Goal: Download file/media

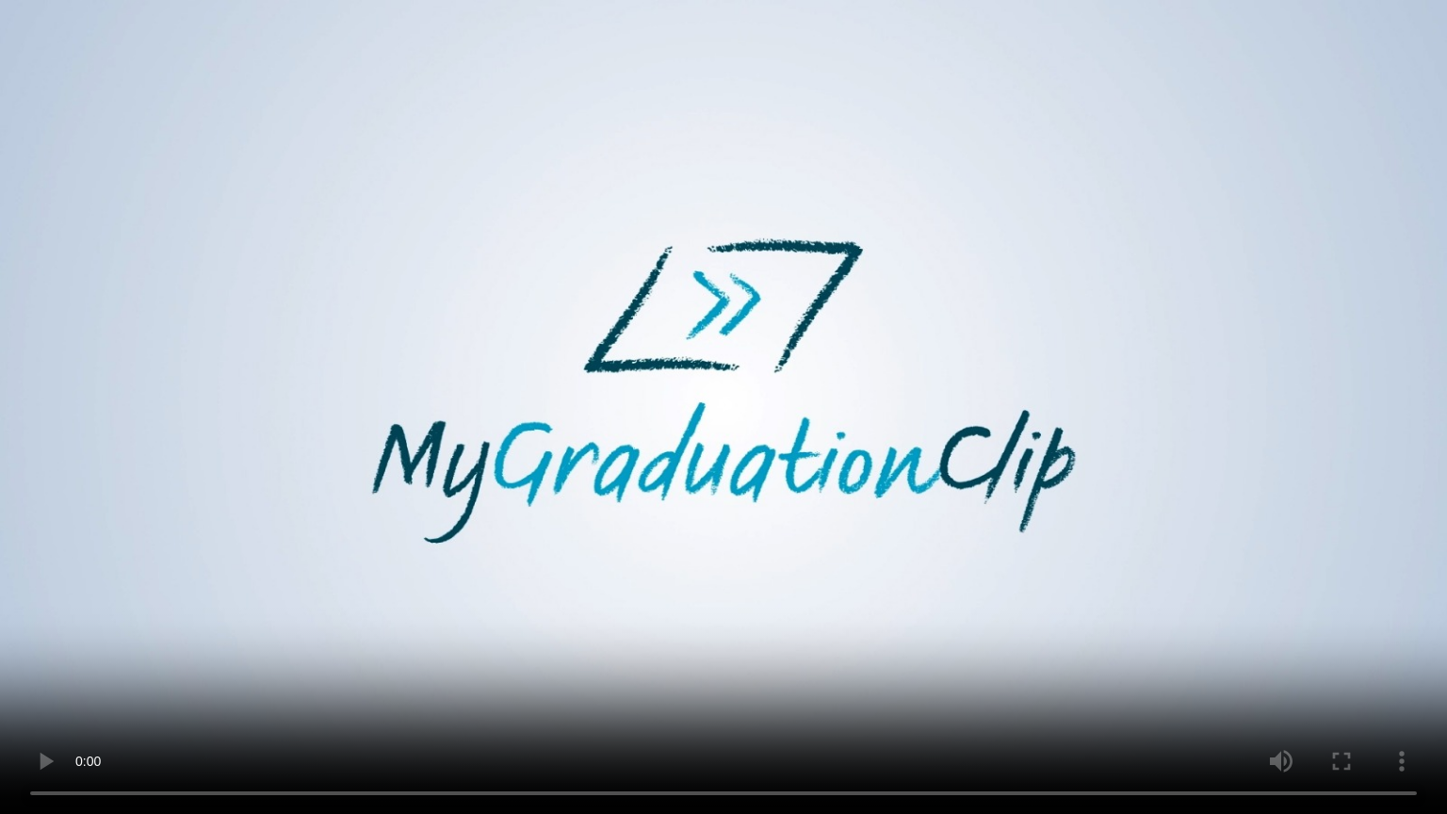
click at [982, 512] on video at bounding box center [723, 407] width 1447 height 814
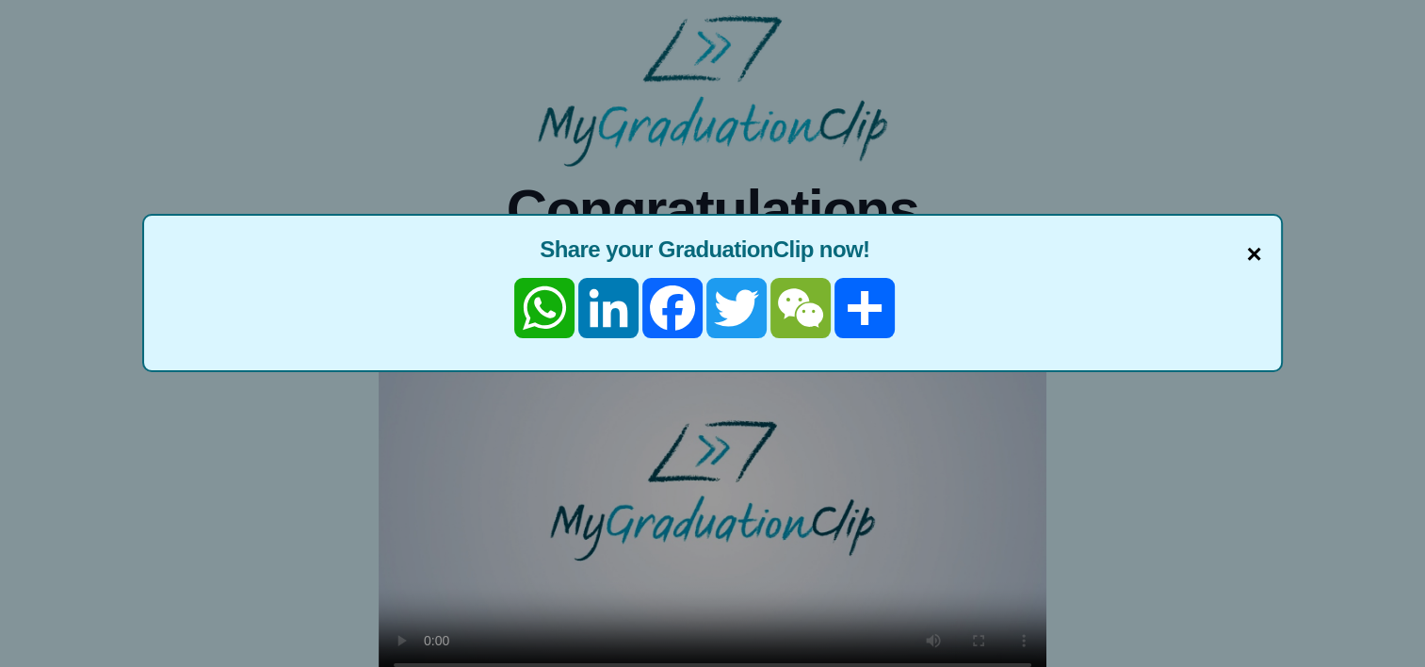
click at [1247, 244] on span "×" at bounding box center [1253, 255] width 15 height 40
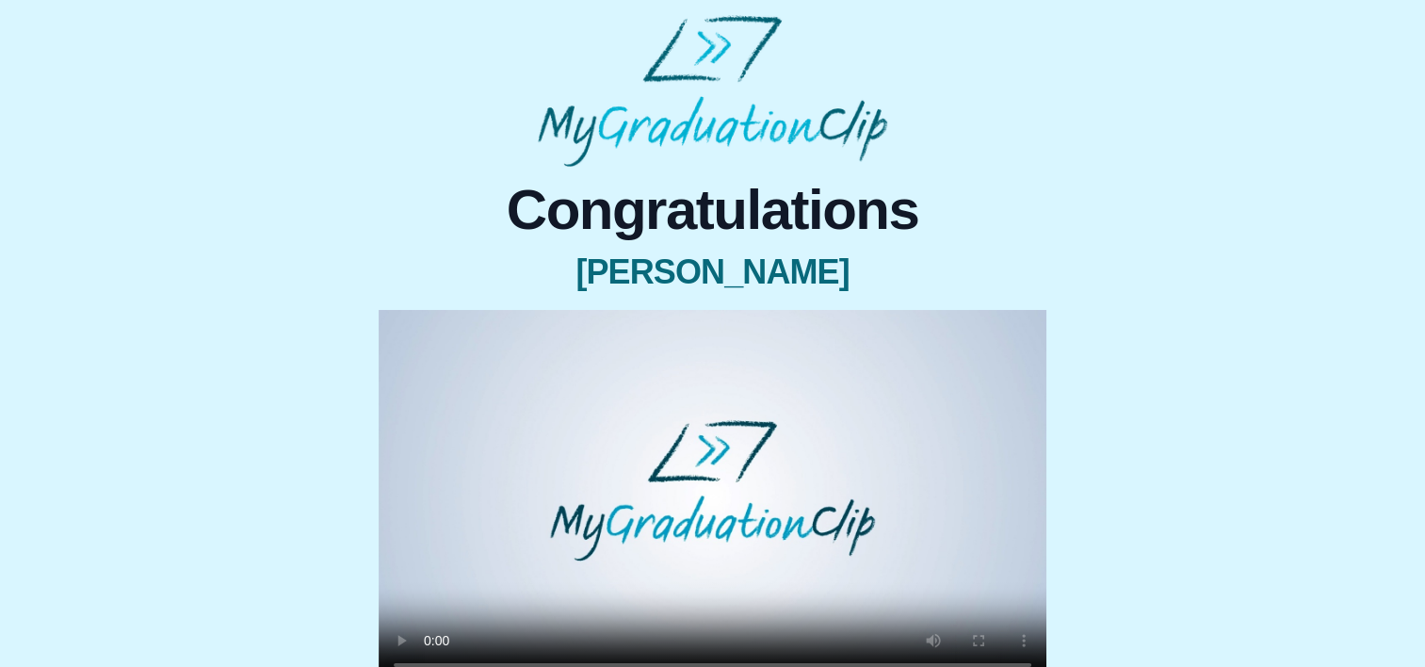
scroll to position [226, 0]
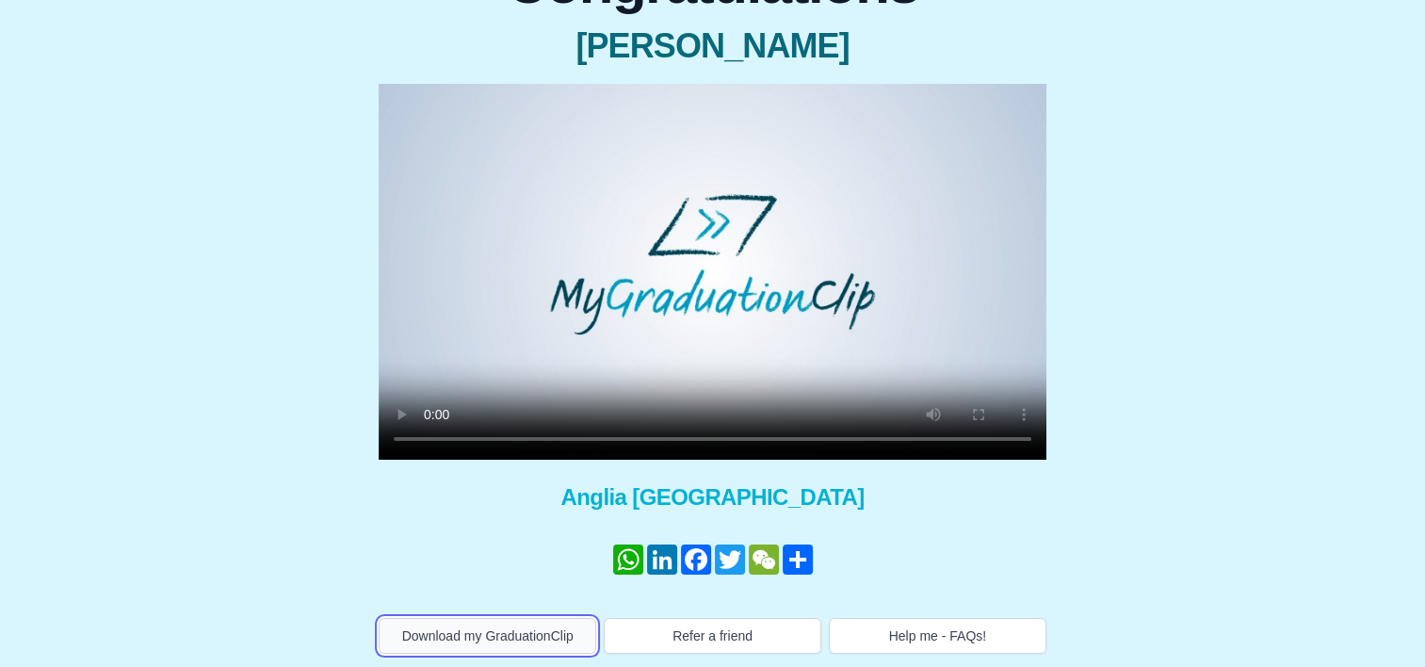
click at [464, 620] on button "Download my GraduationClip" at bounding box center [488, 636] width 218 height 36
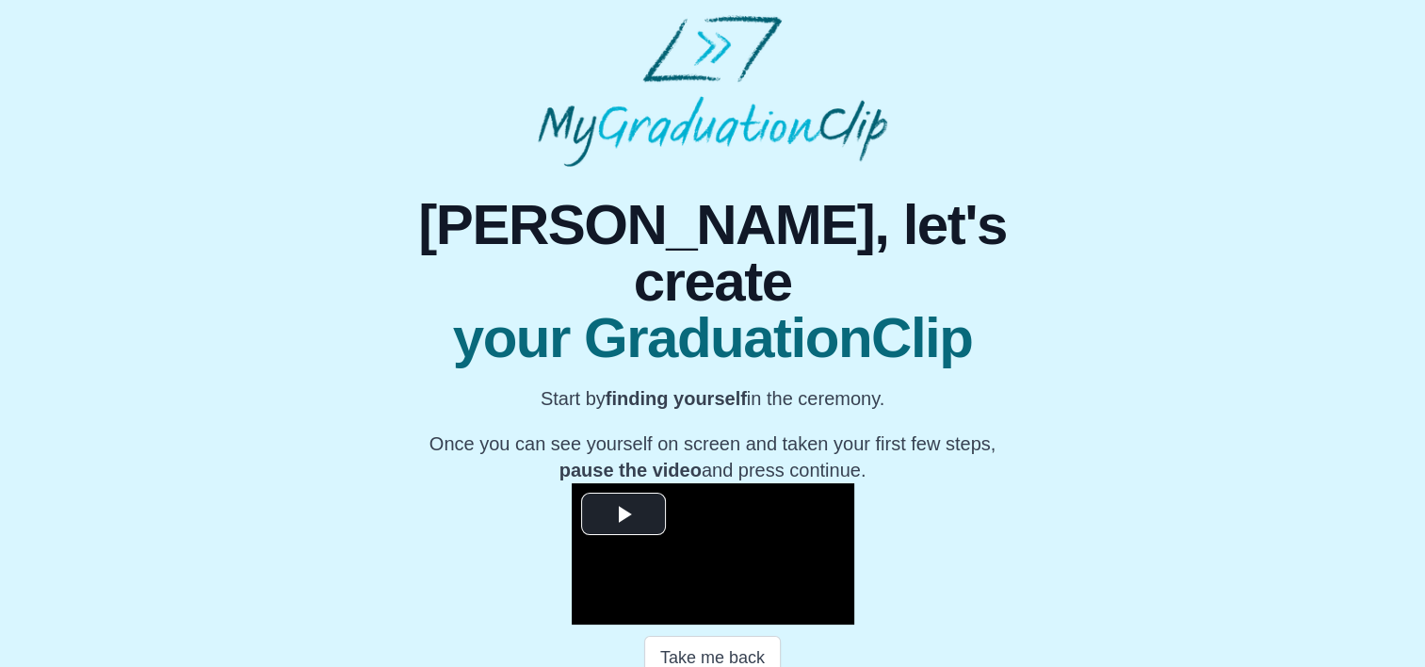
scroll to position [26, 0]
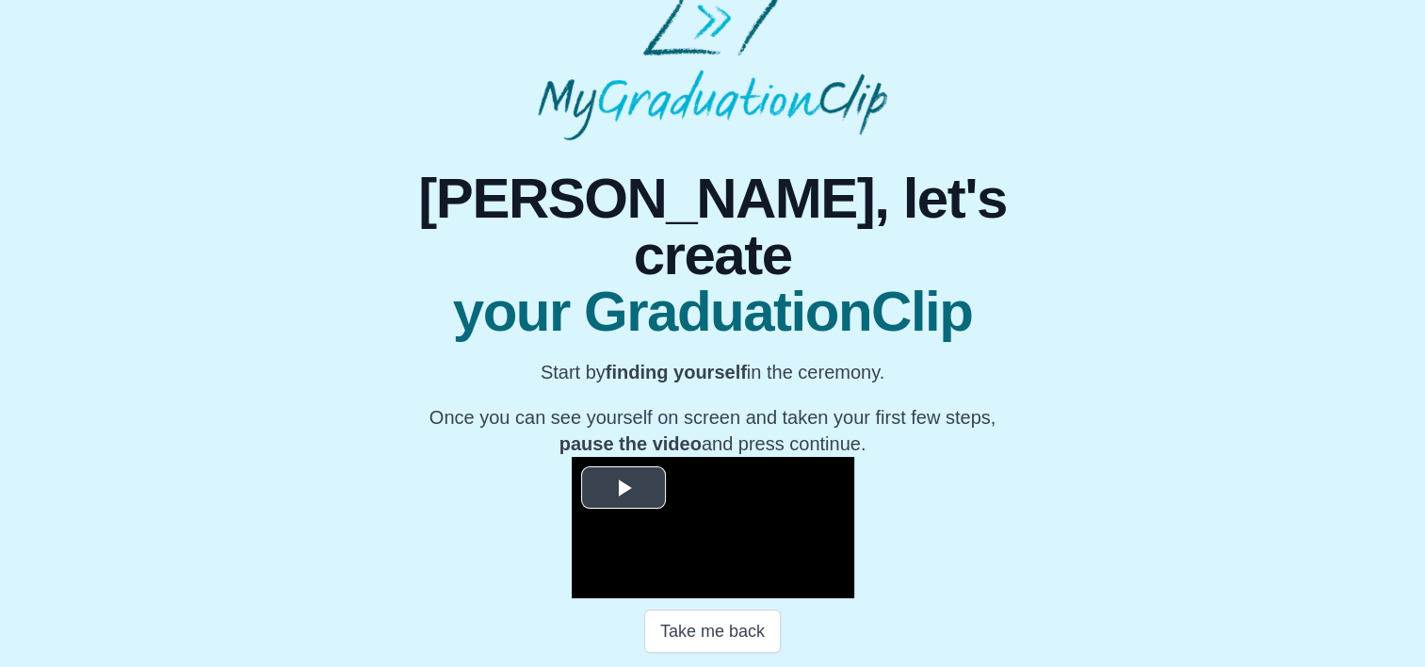
click at [624, 488] on span "Video Player" at bounding box center [624, 488] width 0 height 0
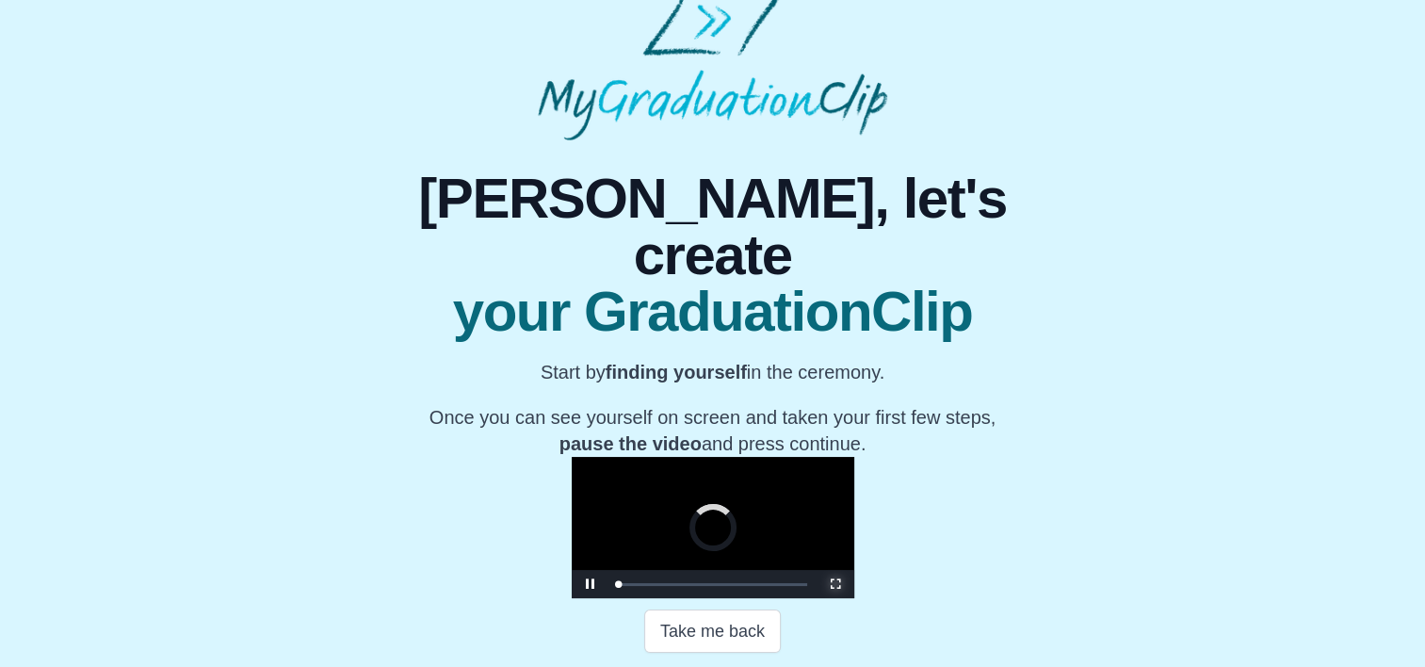
click at [836, 584] on span "Video Player" at bounding box center [836, 584] width 0 height 0
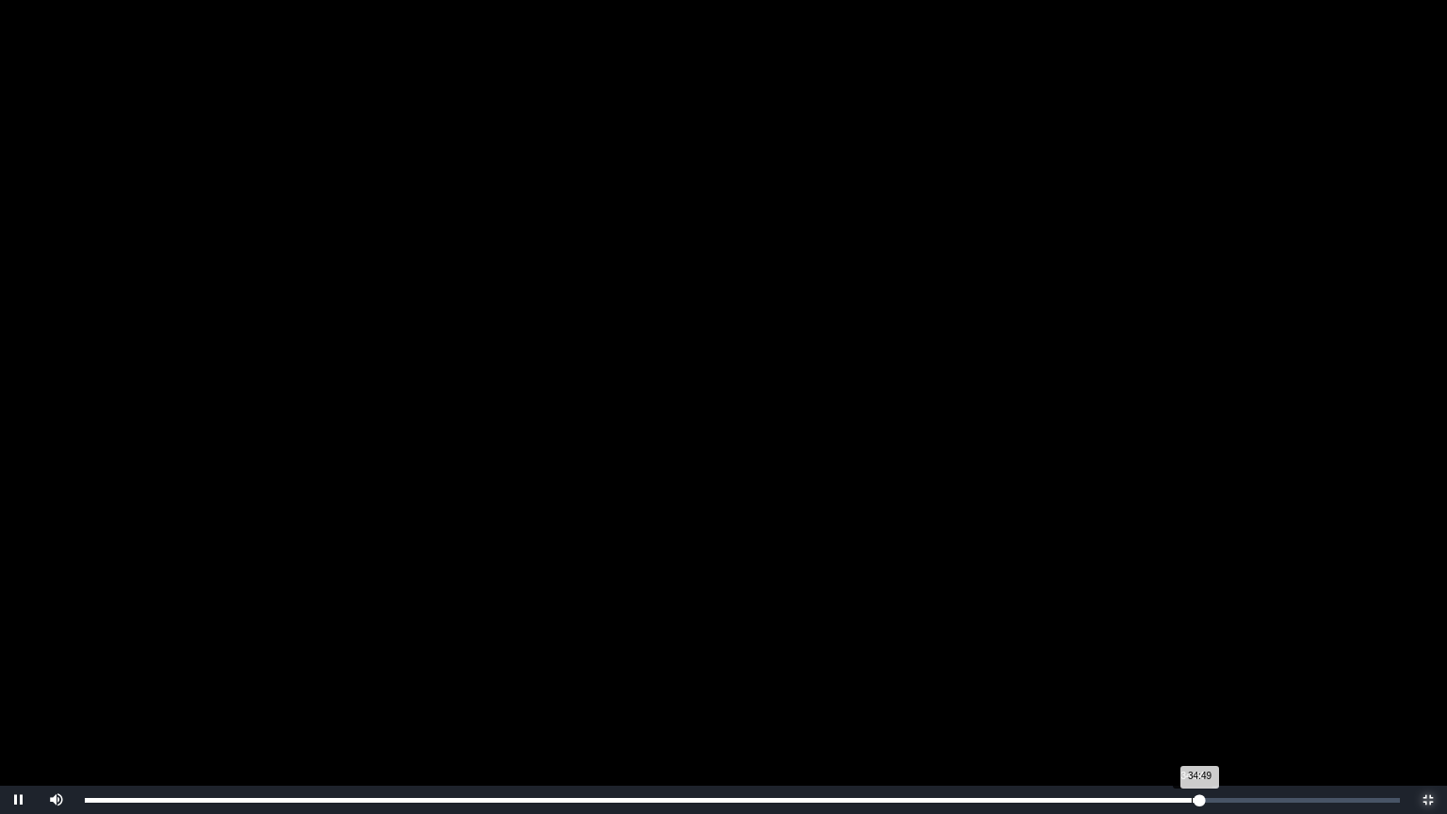
click at [1192, 666] on div "34:49 Progress : 0%" at bounding box center [642, 800] width 1115 height 5
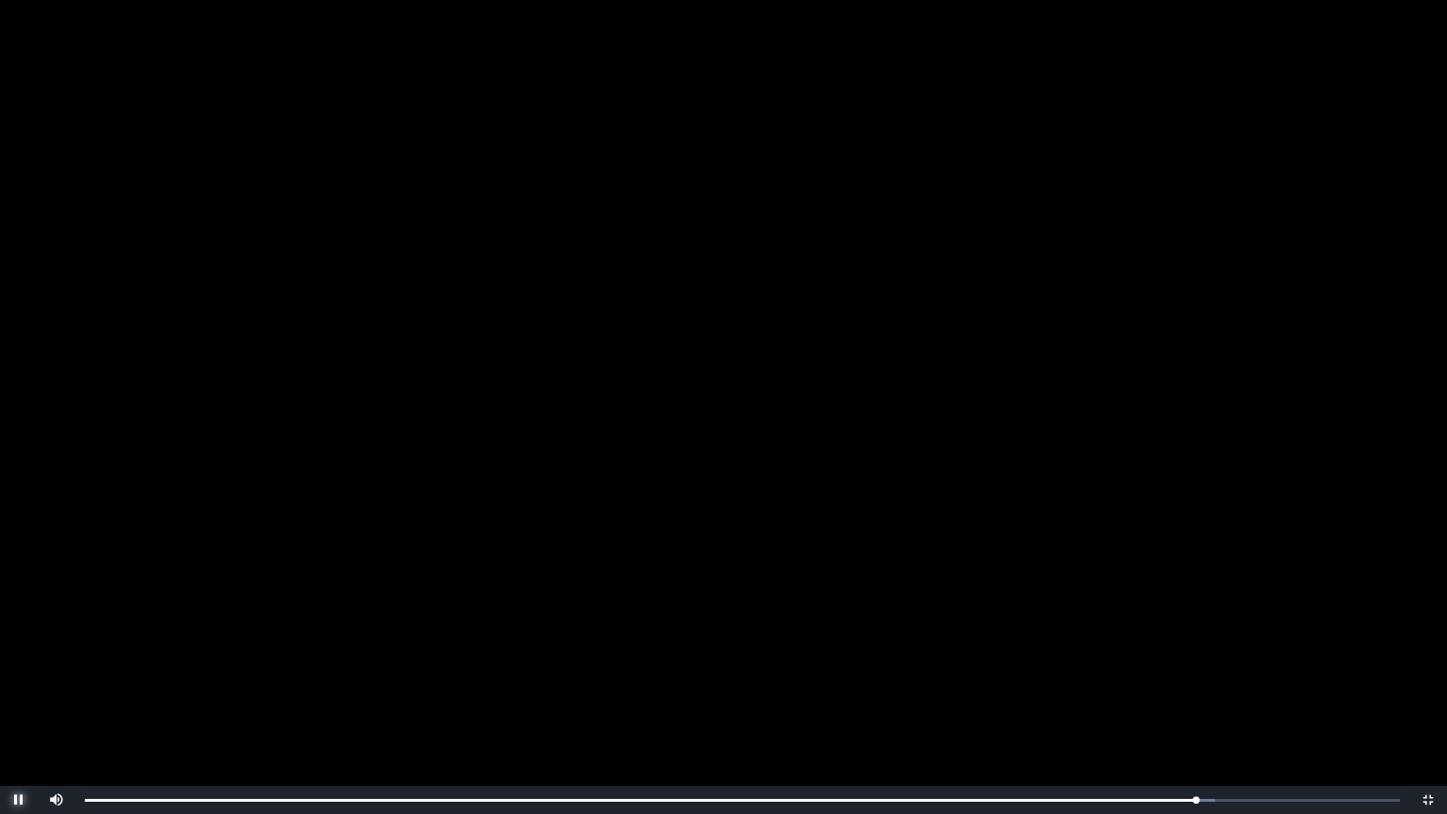
click at [19, 666] on span "Video Player" at bounding box center [19, 800] width 0 height 0
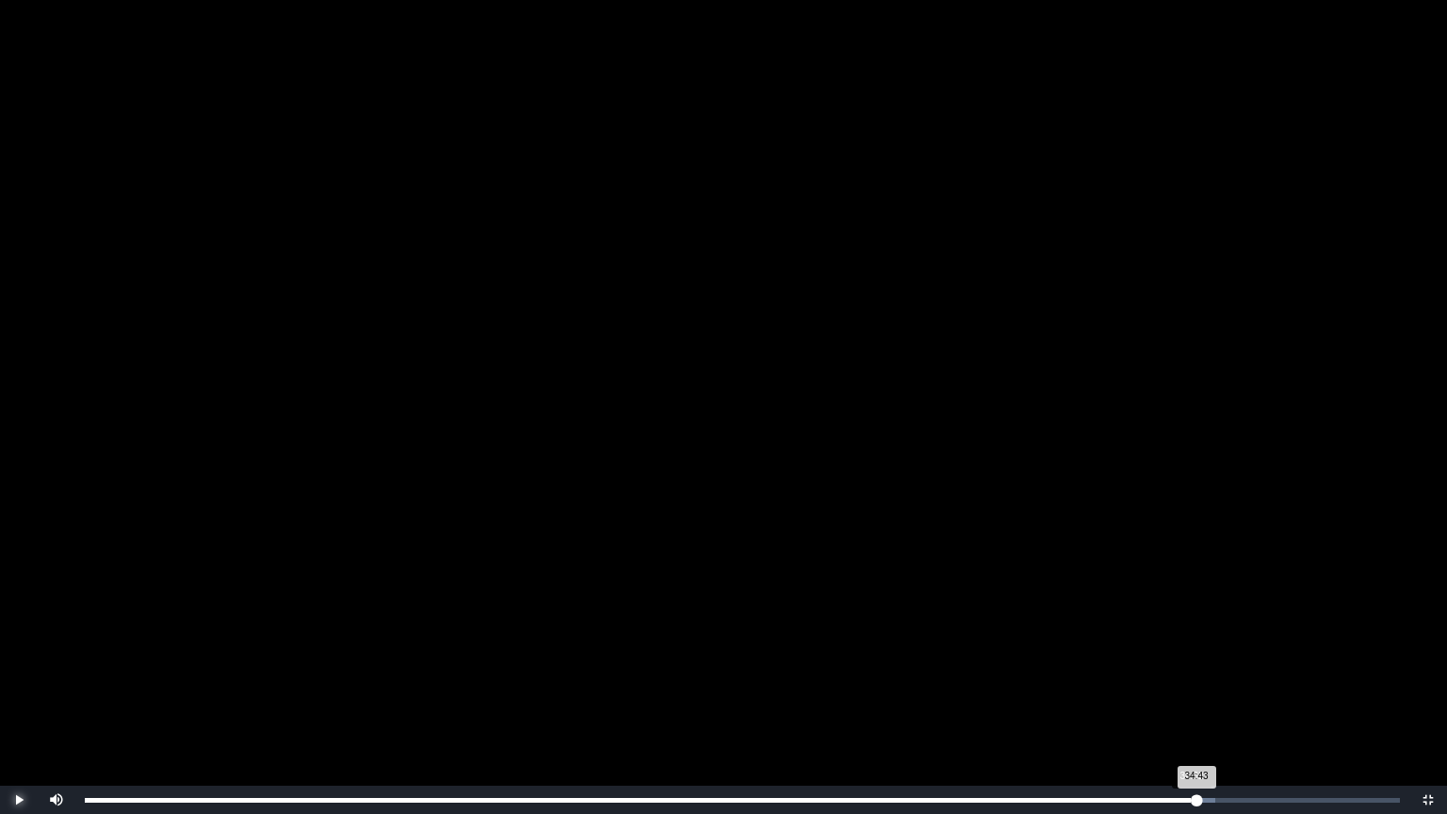
click at [1191, 666] on div "34:43 Progress : 0%" at bounding box center [641, 800] width 1112 height 5
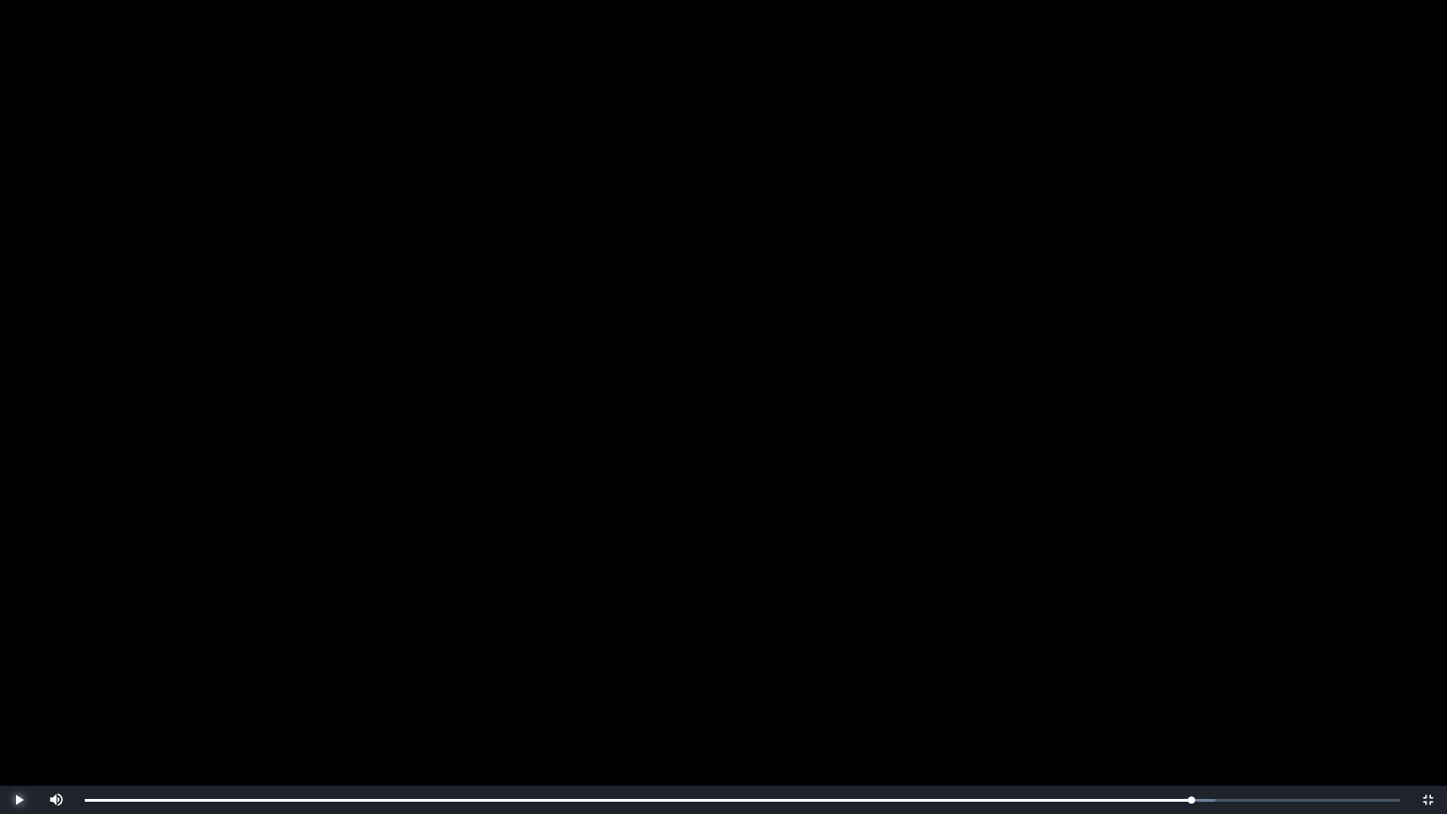
click at [19, 666] on span "Video Player" at bounding box center [19, 800] width 0 height 0
click at [1428, 666] on span "Video Player" at bounding box center [1428, 800] width 0 height 0
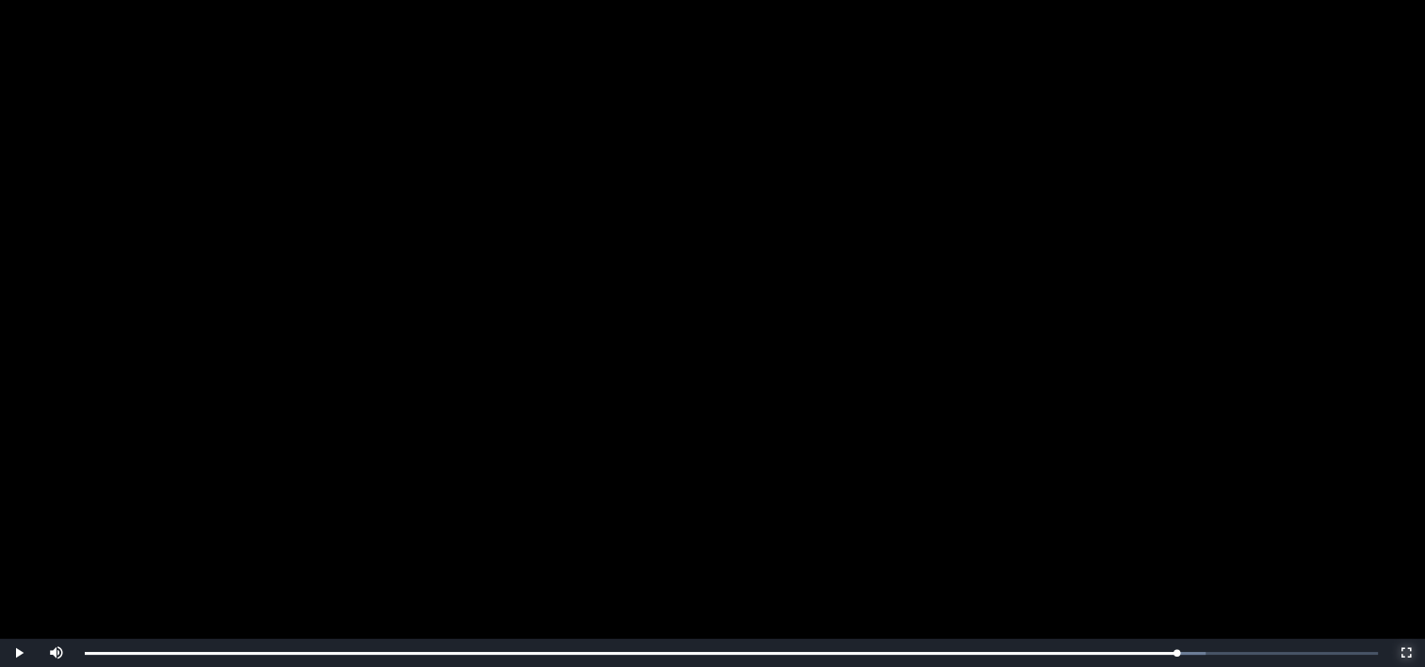
scroll to position [352, 0]
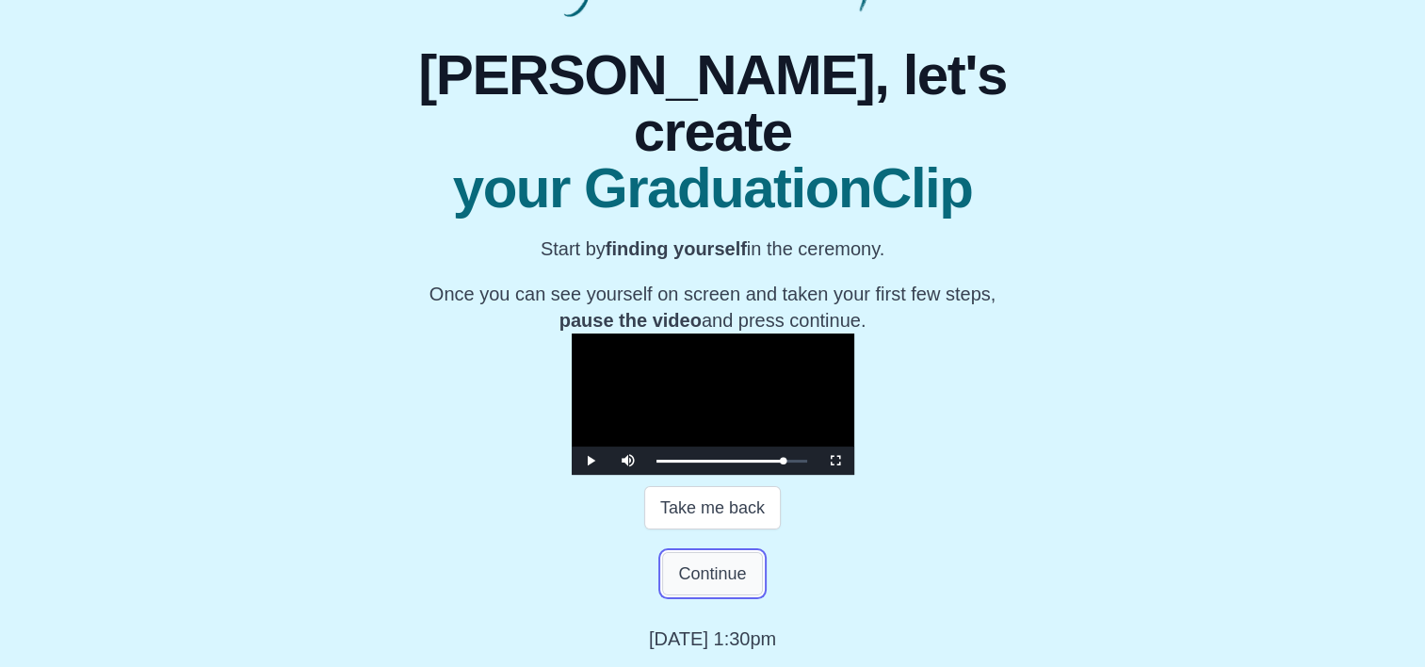
click at [719, 580] on button "Continue" at bounding box center [712, 573] width 100 height 43
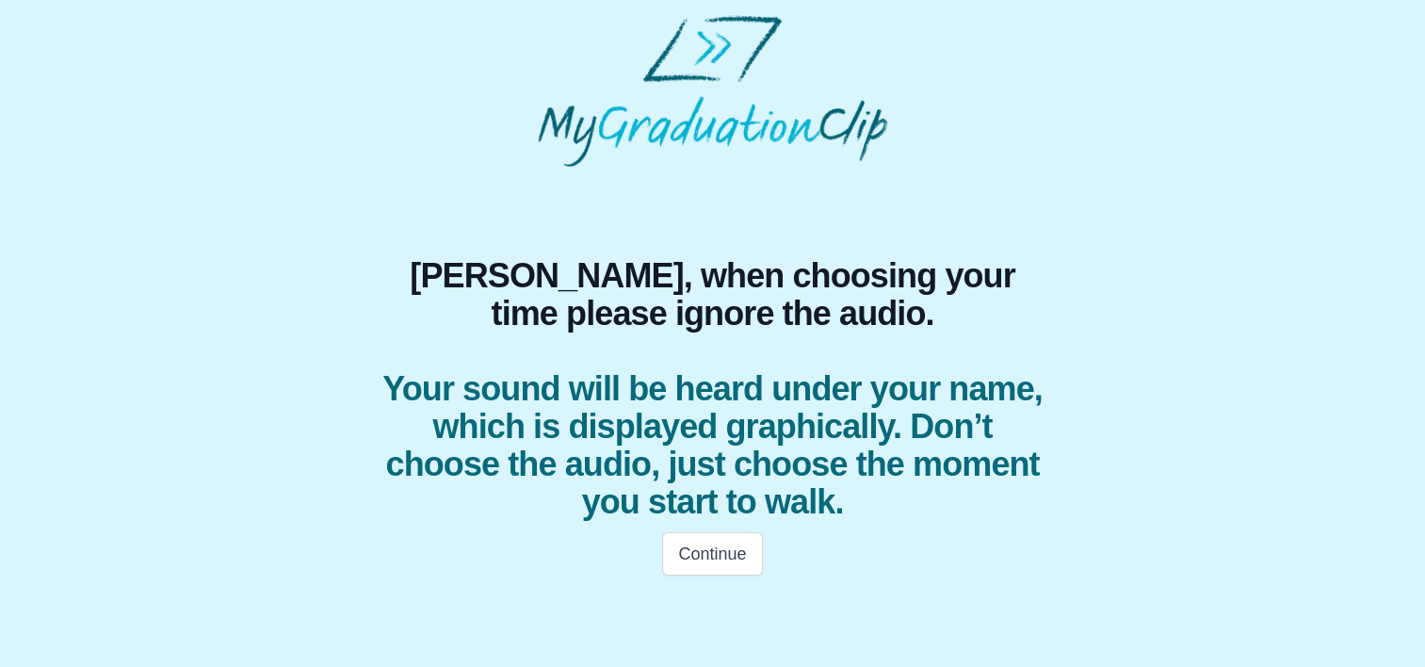
scroll to position [0, 0]
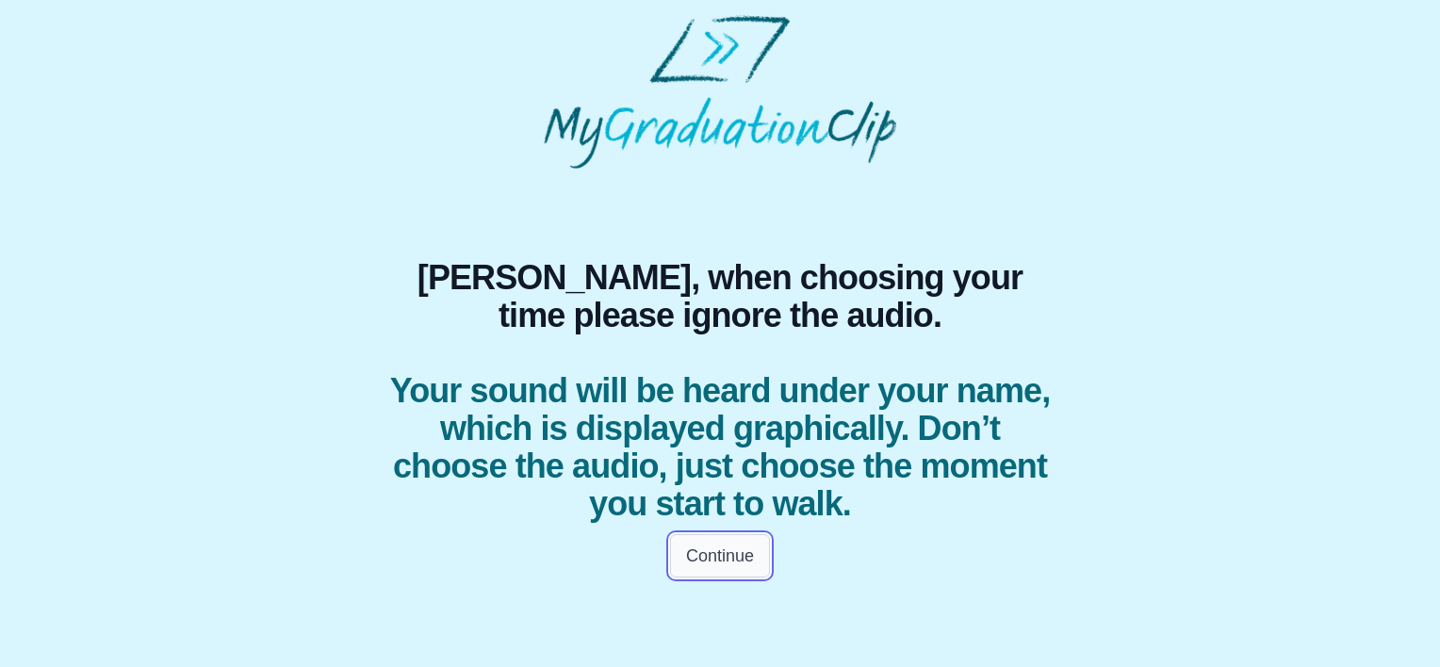
click at [706, 550] on button "Continue" at bounding box center [720, 555] width 100 height 43
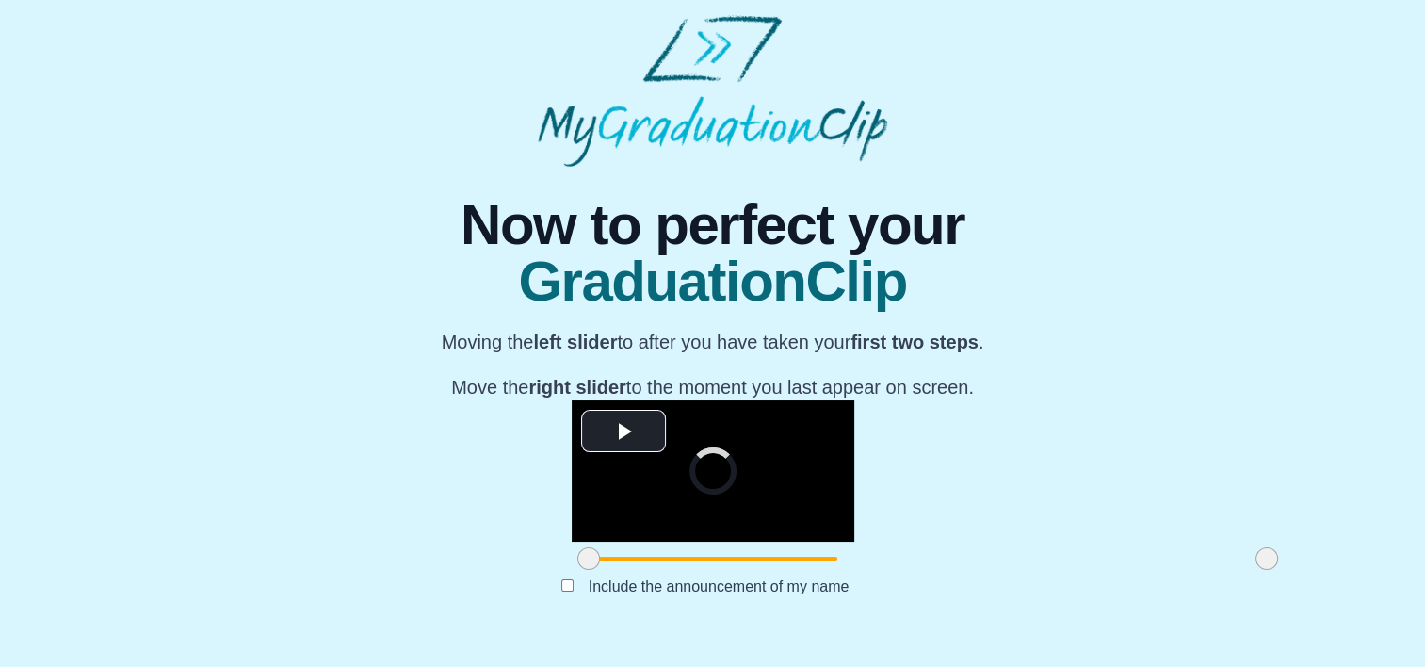
scroll to position [241, 0]
click at [624, 431] on span "Video Player" at bounding box center [624, 431] width 0 height 0
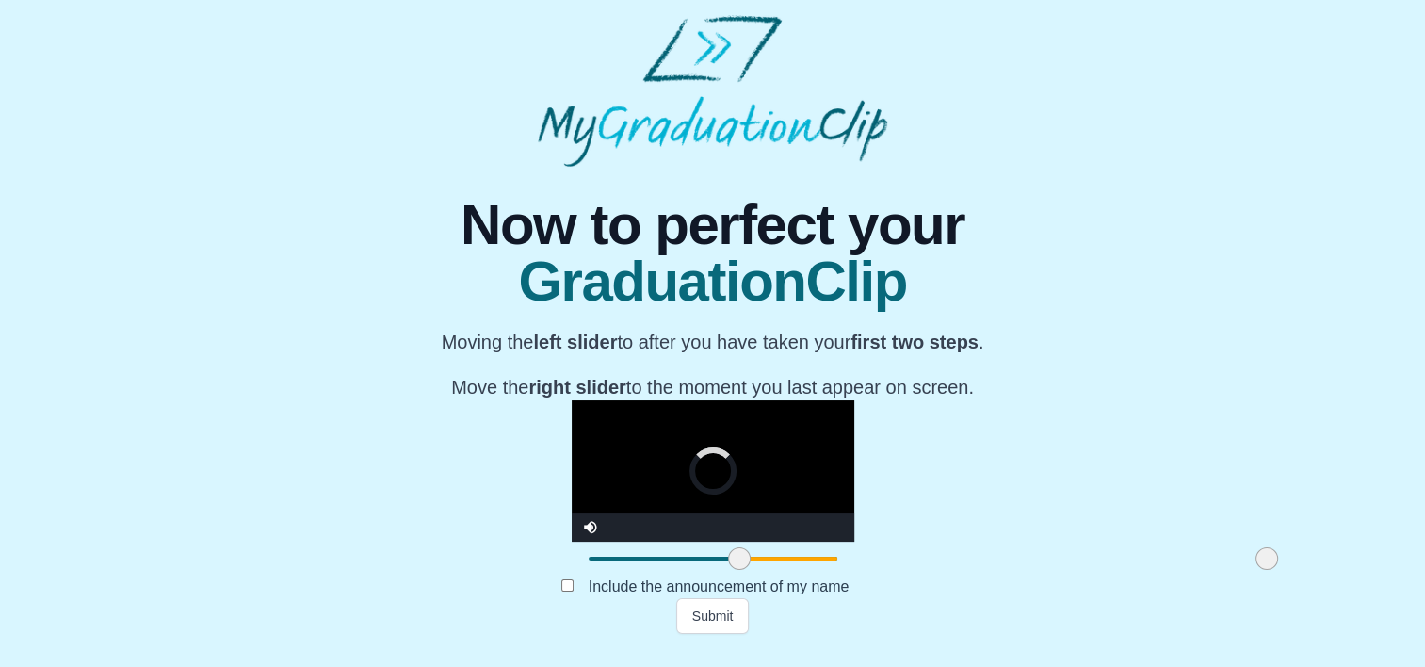
drag, startPoint x: 381, startPoint y: 574, endPoint x: 538, endPoint y: 573, distance: 157.3
click at [728, 570] on span at bounding box center [739, 558] width 23 height 23
drag, startPoint x: 535, startPoint y: 586, endPoint x: 558, endPoint y: 586, distance: 22.6
click at [757, 570] on span at bounding box center [768, 558] width 23 height 23
click at [610, 418] on video "Video Player" at bounding box center [713, 470] width 283 height 141
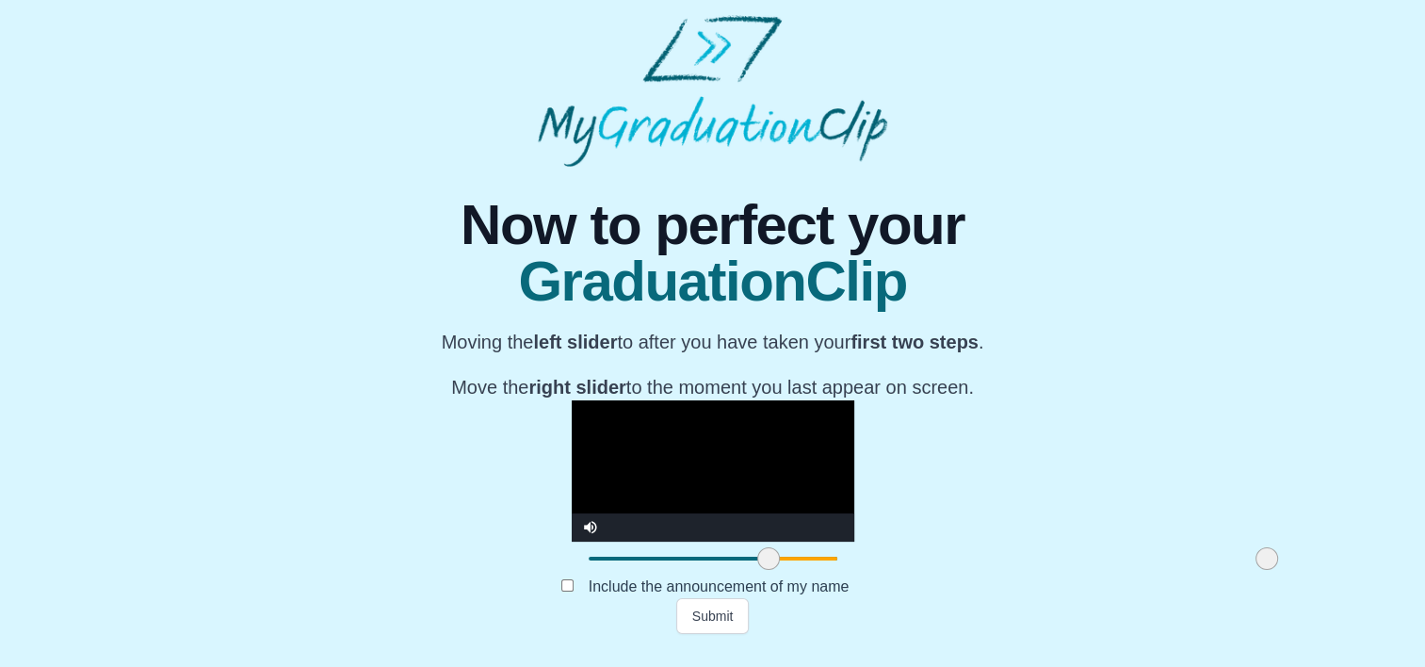
click at [610, 418] on video "Video Player" at bounding box center [713, 470] width 283 height 141
drag, startPoint x: 1048, startPoint y: 577, endPoint x: 1085, endPoint y: 571, distance: 38.1
click at [1085, 571] on div "**********" at bounding box center [712, 400] width 1395 height 467
click at [731, 630] on button "Submit" at bounding box center [712, 616] width 73 height 36
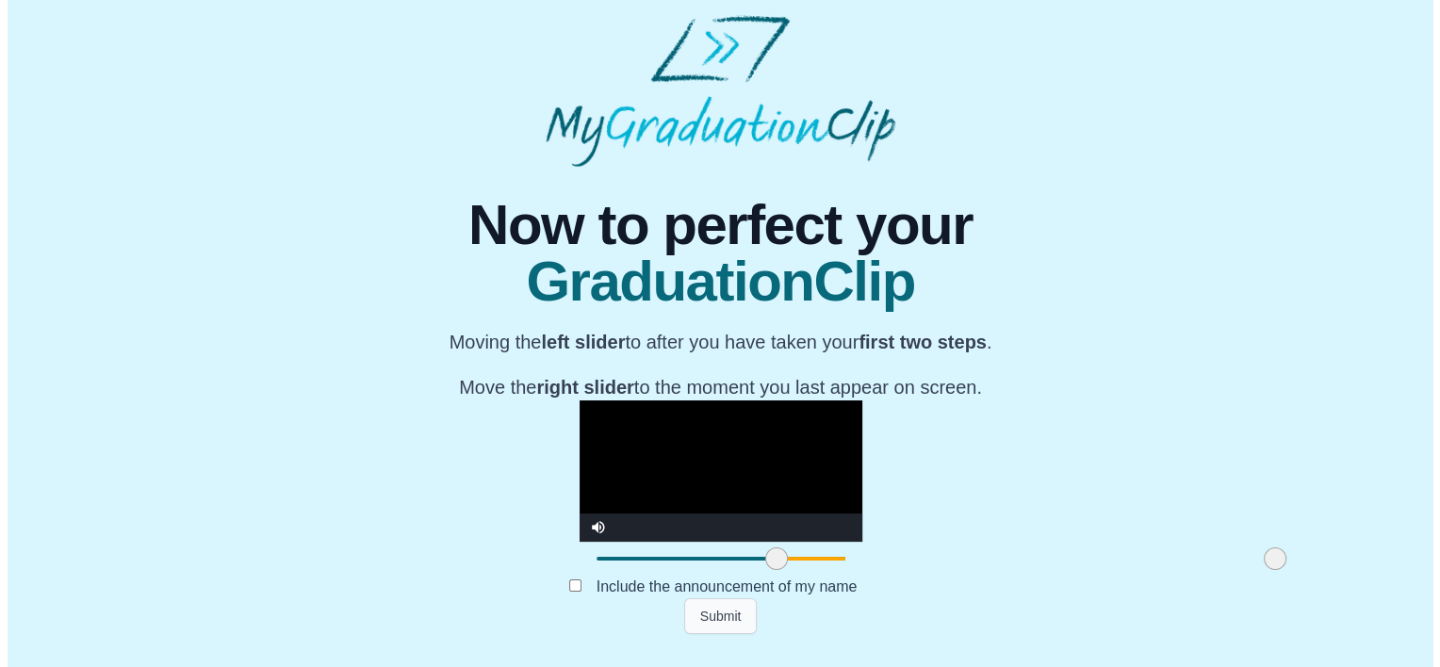
scroll to position [0, 0]
